Goal: Contribute content

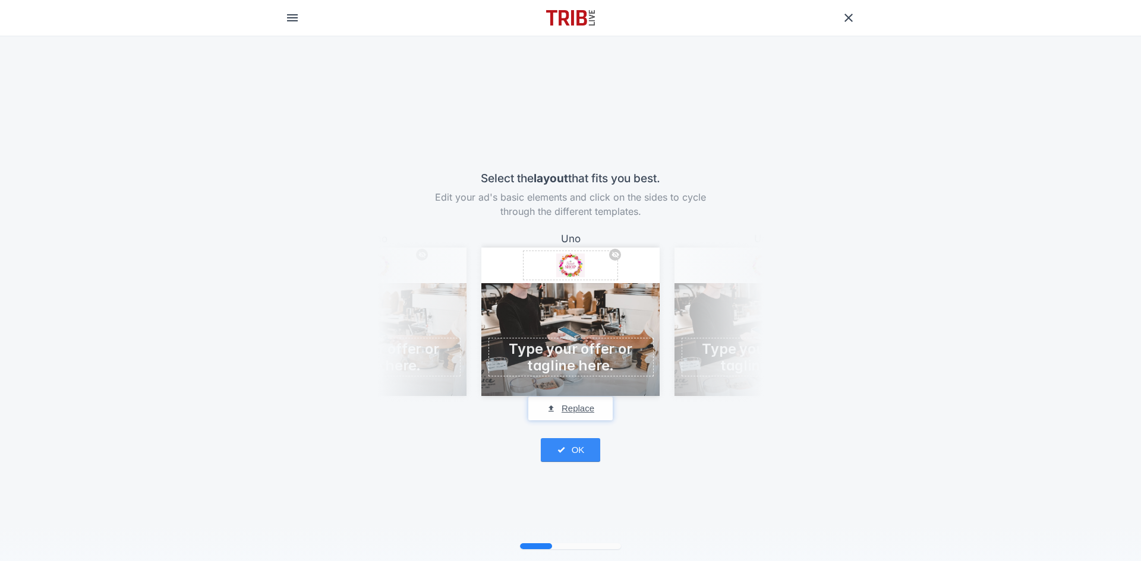
click at [572, 412] on button "Replace" at bounding box center [570, 409] width 84 height 24
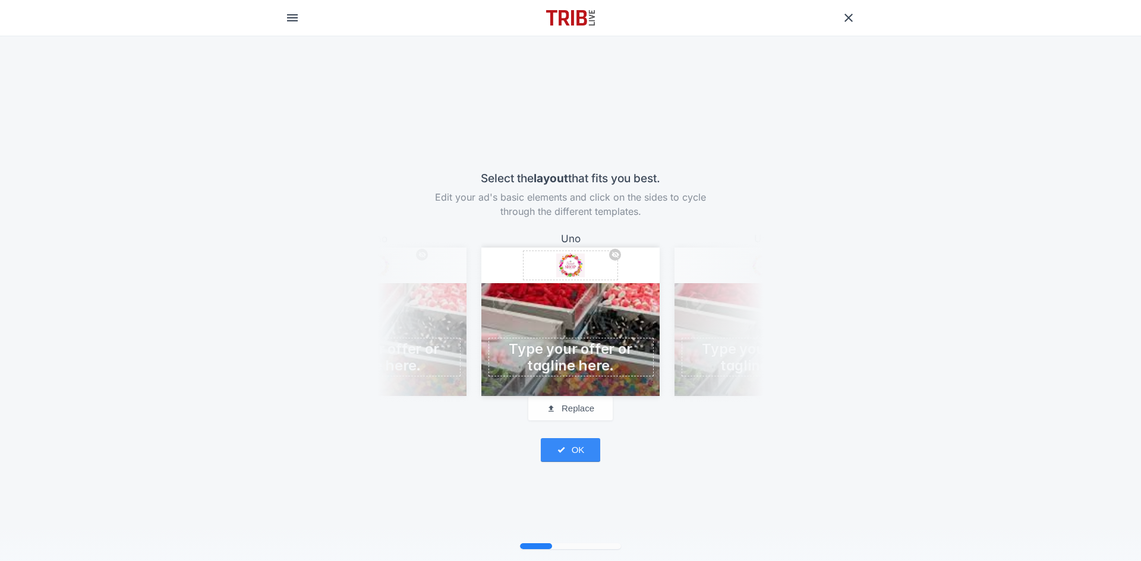
drag, startPoint x: 705, startPoint y: 381, endPoint x: 512, endPoint y: 383, distance: 192.5
click at [512, 379] on div "Uno Replace logo [PERSON_NAME] Company Uno Replace logo [PERSON_NAME] Company U…" at bounding box center [570, 305] width 178 height 149
click at [576, 453] on button "OK" at bounding box center [570, 450] width 59 height 24
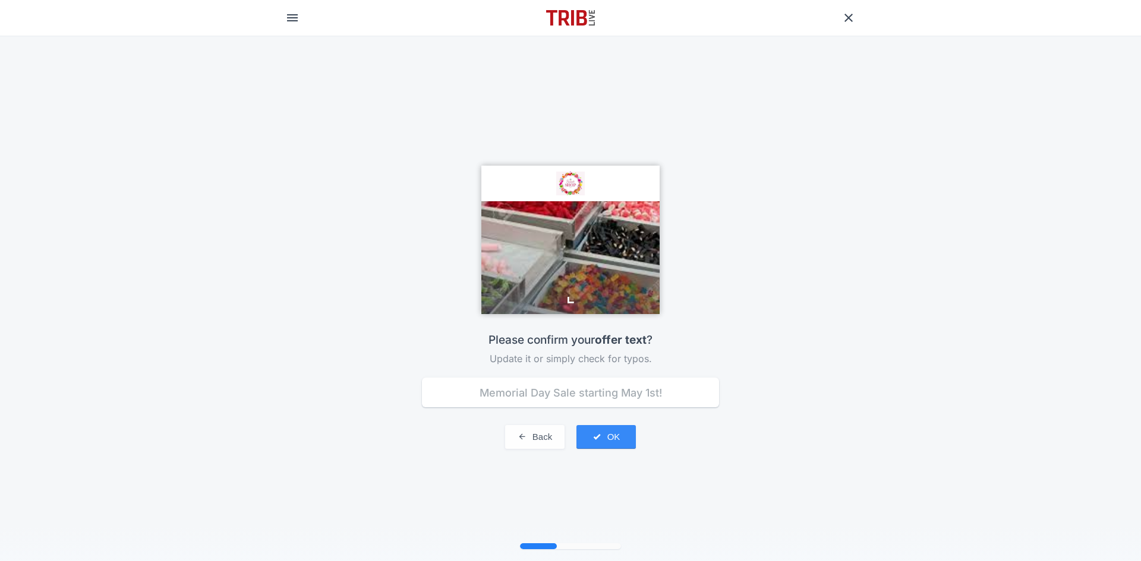
click at [663, 394] on input "text" at bounding box center [570, 393] width 297 height 30
type input "Choose your favorite"
click at [612, 439] on button "OK" at bounding box center [605, 437] width 59 height 24
